Goal: Understand process/instructions

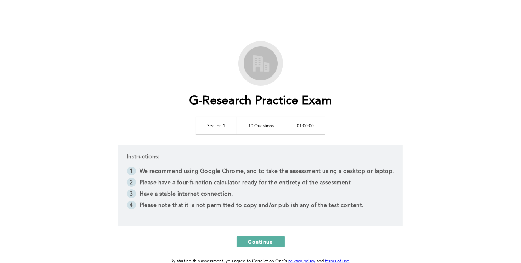
click at [276, 170] on li "We recommend using Google Chrome, and to take the assessment using a desktop or…" at bounding box center [260, 171] width 267 height 11
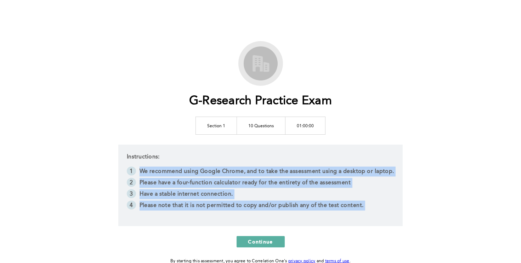
drag, startPoint x: 276, startPoint y: 170, endPoint x: 249, endPoint y: 206, distance: 44.8
click at [249, 206] on ol "We recommend using Google Chrome, and to take the assessment using a desktop or…" at bounding box center [260, 188] width 267 height 45
click at [249, 206] on li "Please note that it is not permitted to copy and/or publish any of the test con…" at bounding box center [260, 205] width 267 height 11
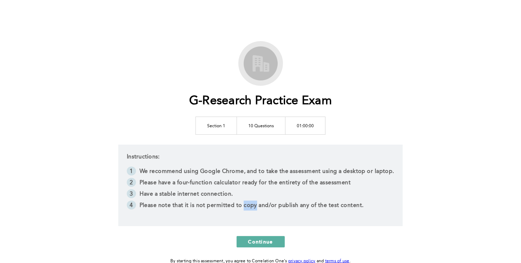
click at [249, 206] on li "Please note that it is not permitted to copy and/or publish any of the test con…" at bounding box center [260, 205] width 267 height 11
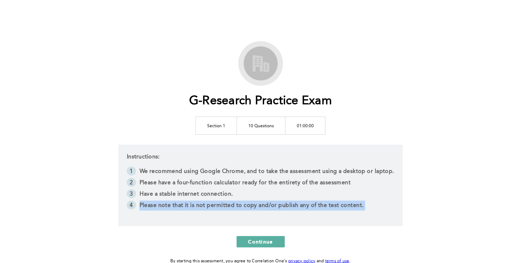
drag, startPoint x: 249, startPoint y: 206, endPoint x: 244, endPoint y: 203, distance: 5.5
click at [244, 203] on li "Please note that it is not permitted to copy and/or publish any of the test con…" at bounding box center [260, 205] width 267 height 11
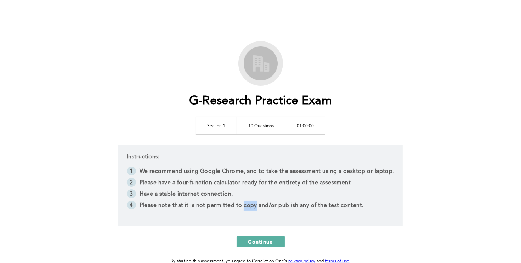
click at [244, 203] on li "Please note that it is not permitted to copy and/or publish any of the test con…" at bounding box center [260, 205] width 267 height 11
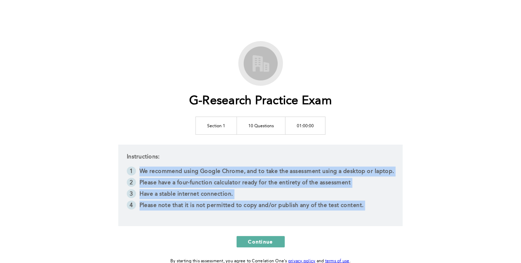
drag, startPoint x: 244, startPoint y: 203, endPoint x: 251, endPoint y: 172, distance: 32.0
click at [251, 172] on ol "We recommend using Google Chrome, and to take the assessment using a desktop or…" at bounding box center [260, 188] width 267 height 45
click at [251, 172] on li "We recommend using Google Chrome, and to take the assessment using a desktop or…" at bounding box center [260, 171] width 267 height 11
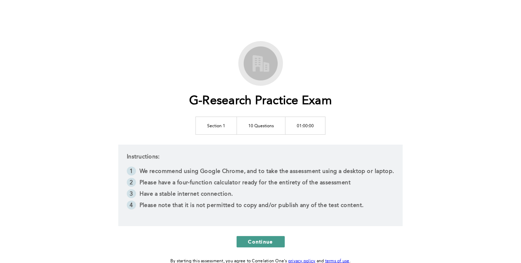
scroll to position [43, 0]
